Goal: Transaction & Acquisition: Download file/media

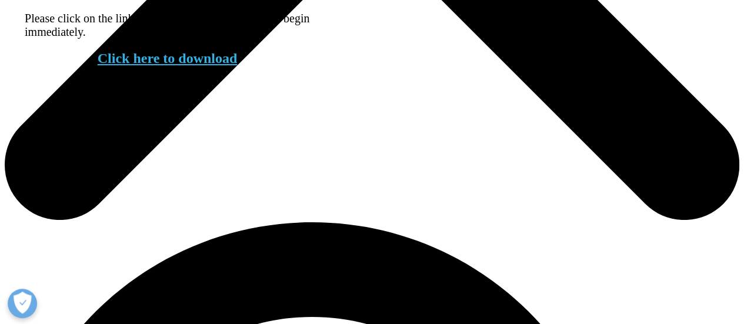
scroll to position [372, 694]
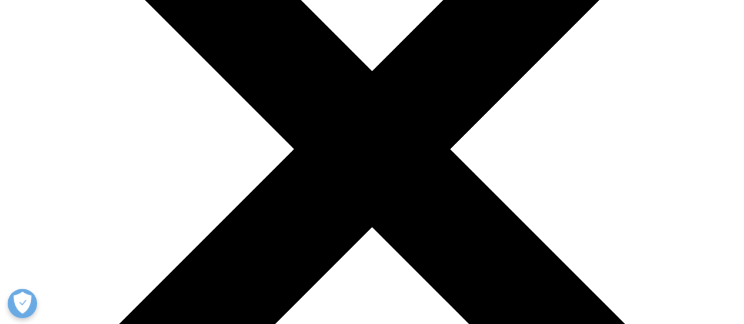
scroll to position [353, 0]
